Goal: Task Accomplishment & Management: Manage account settings

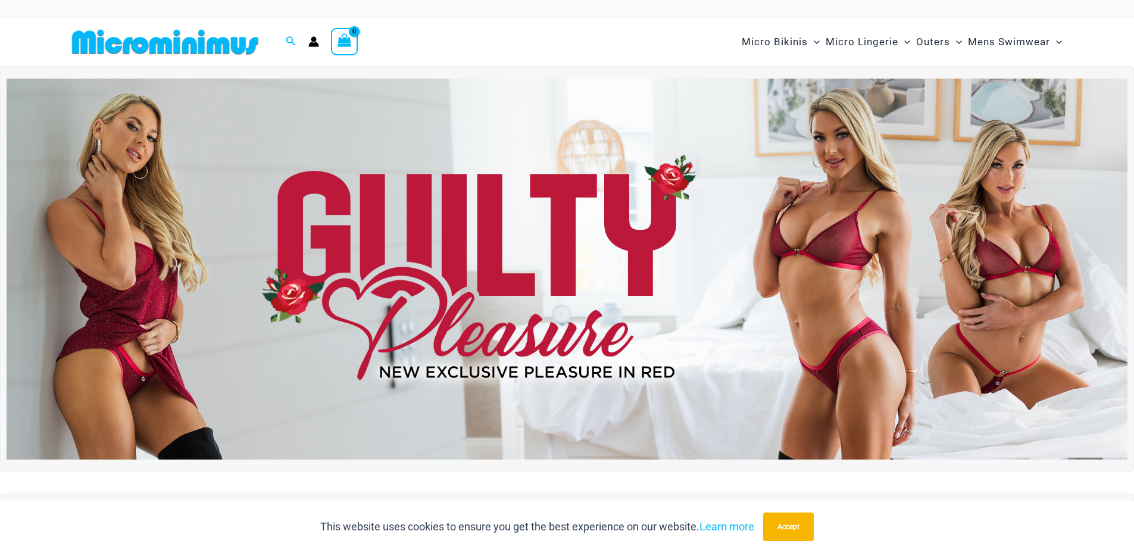
click at [314, 45] on icon "Account icon link" at bounding box center [313, 44] width 10 height 5
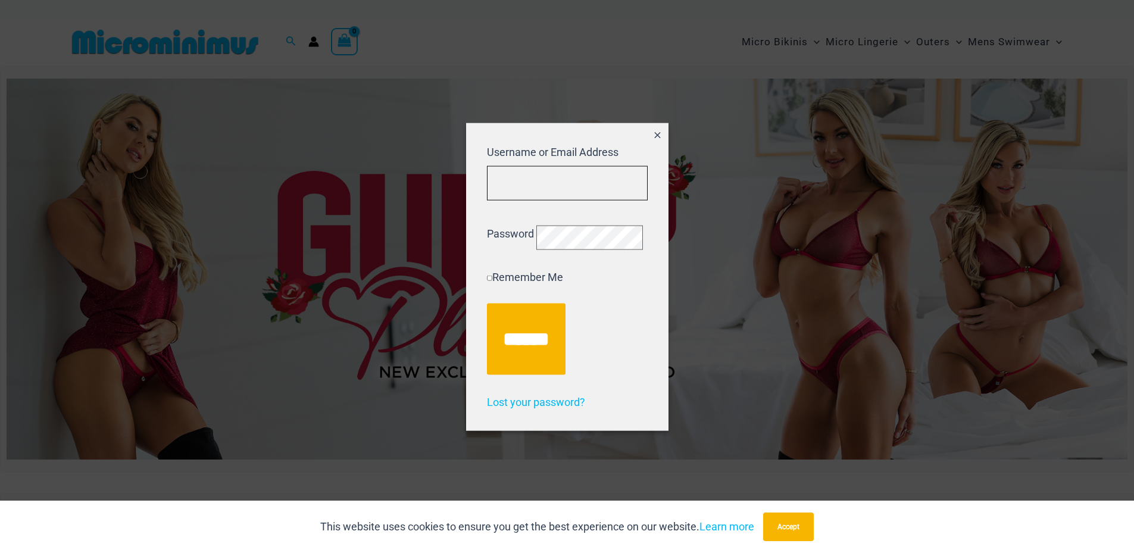
click at [551, 167] on input "Username or Email Address" at bounding box center [567, 183] width 161 height 35
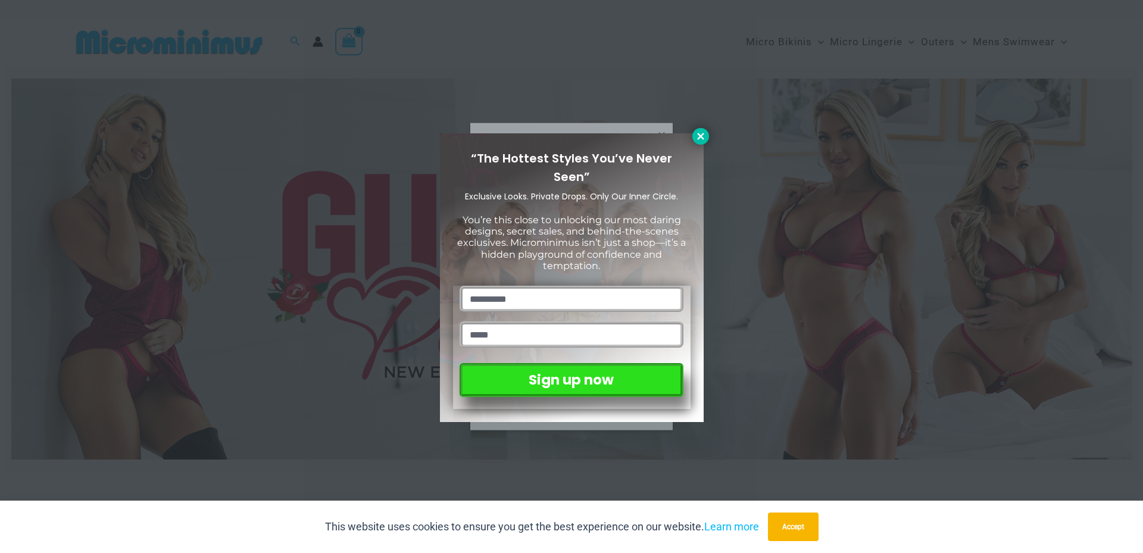
click at [696, 136] on icon at bounding box center [701, 136] width 11 height 11
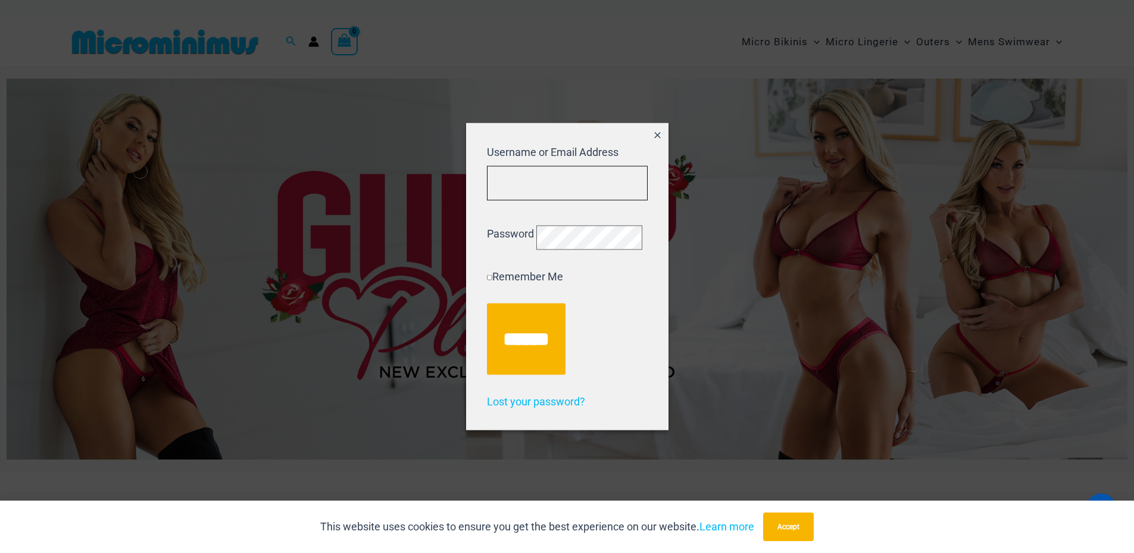
click at [506, 181] on input "Username or Email Address" at bounding box center [567, 183] width 161 height 35
type input "**********"
click at [487, 303] on input "******" at bounding box center [526, 338] width 79 height 71
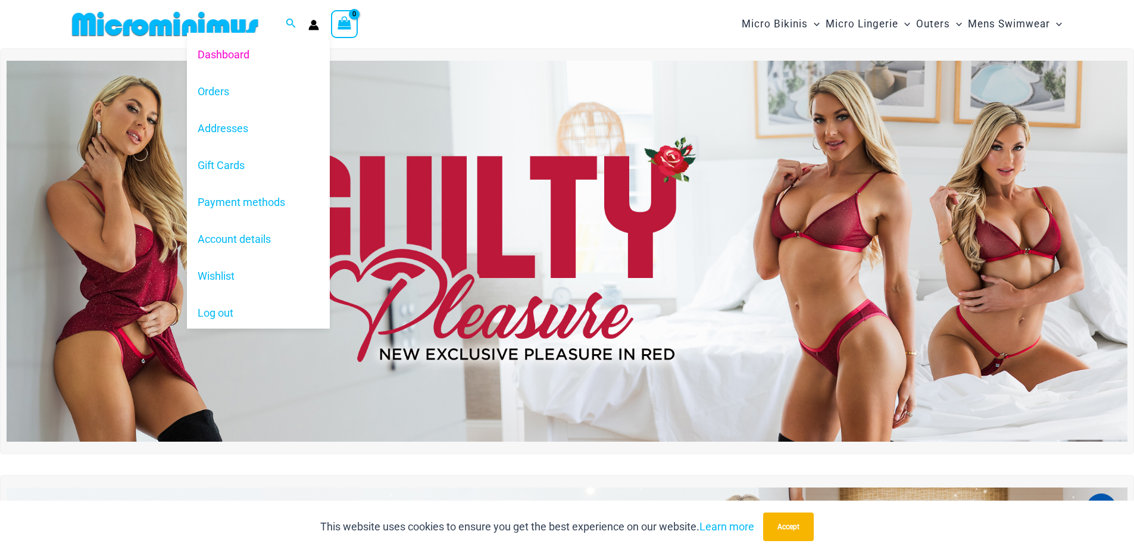
click at [311, 26] on icon "Account icon link" at bounding box center [313, 27] width 10 height 5
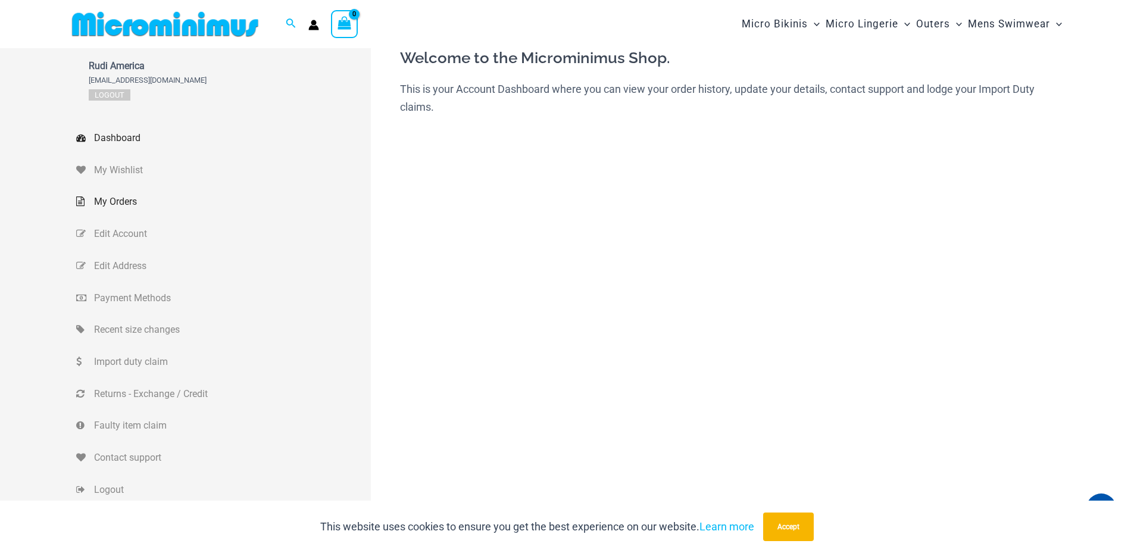
click at [125, 198] on span "My Orders" at bounding box center [231, 202] width 274 height 18
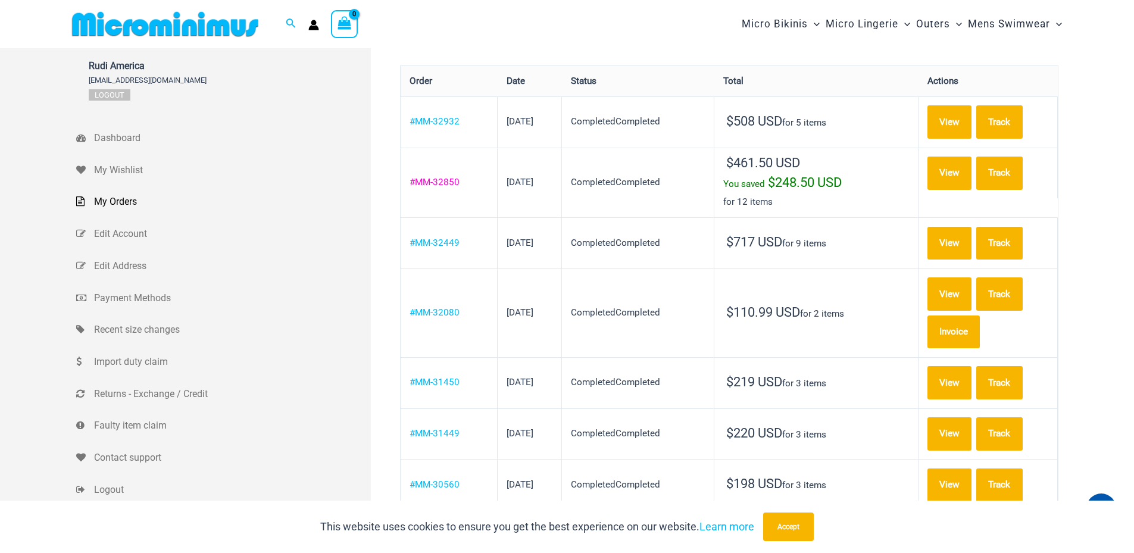
click at [442, 179] on link "#MM-32850" at bounding box center [435, 182] width 50 height 11
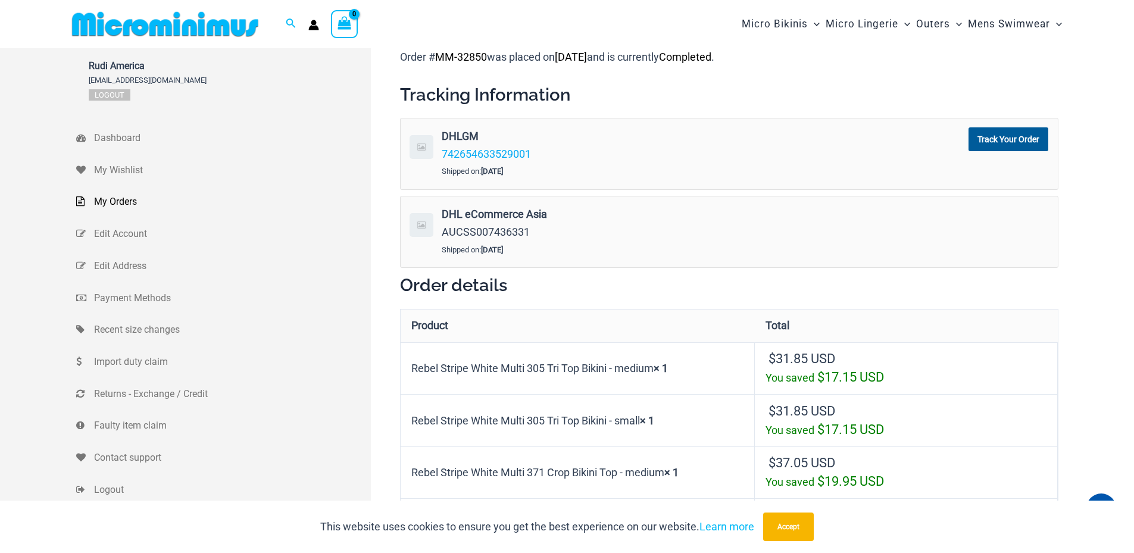
click at [129, 198] on span "My Orders" at bounding box center [231, 202] width 274 height 18
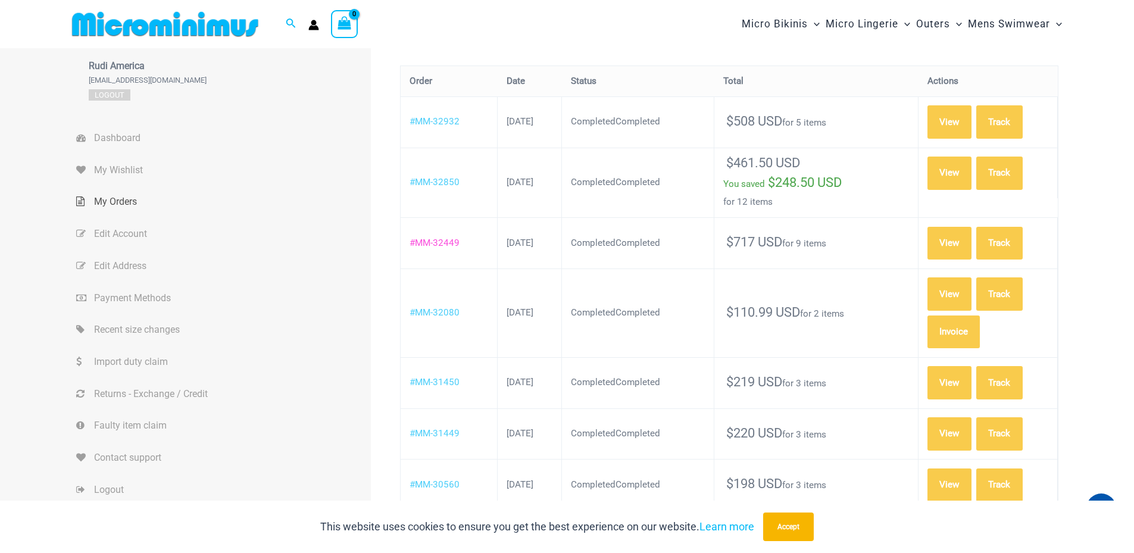
click at [438, 241] on link "#MM-32449" at bounding box center [435, 243] width 50 height 11
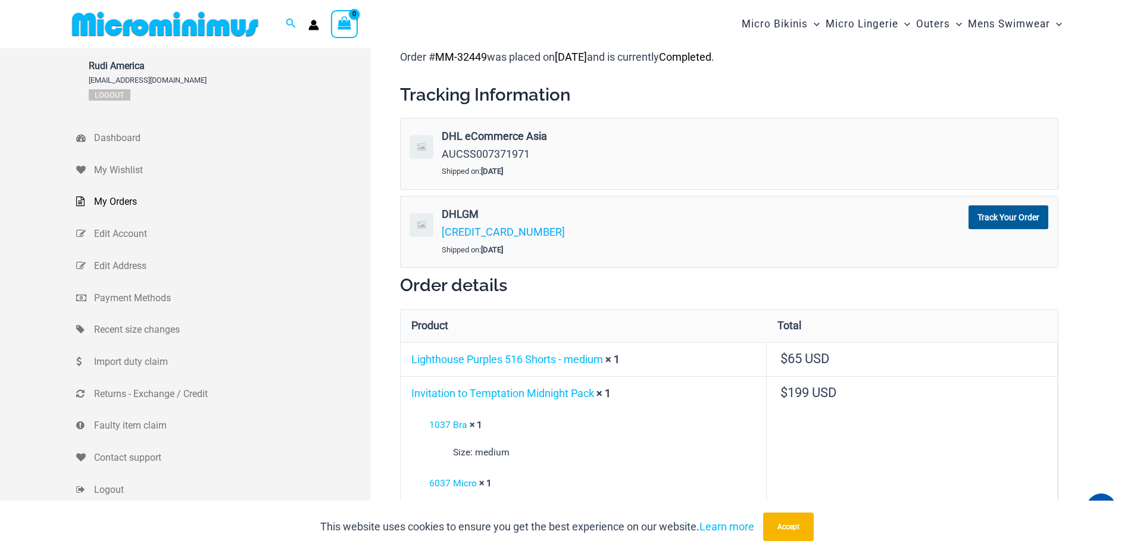
click at [130, 200] on span "My Orders" at bounding box center [231, 202] width 274 height 18
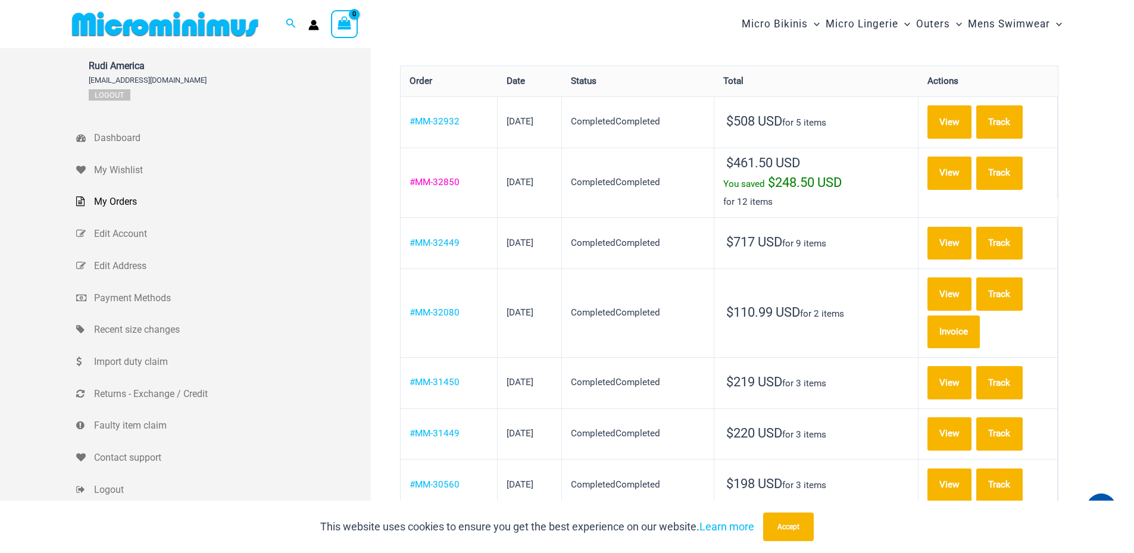
click at [441, 180] on link "#MM-32850" at bounding box center [435, 182] width 50 height 11
